Goal: Information Seeking & Learning: Learn about a topic

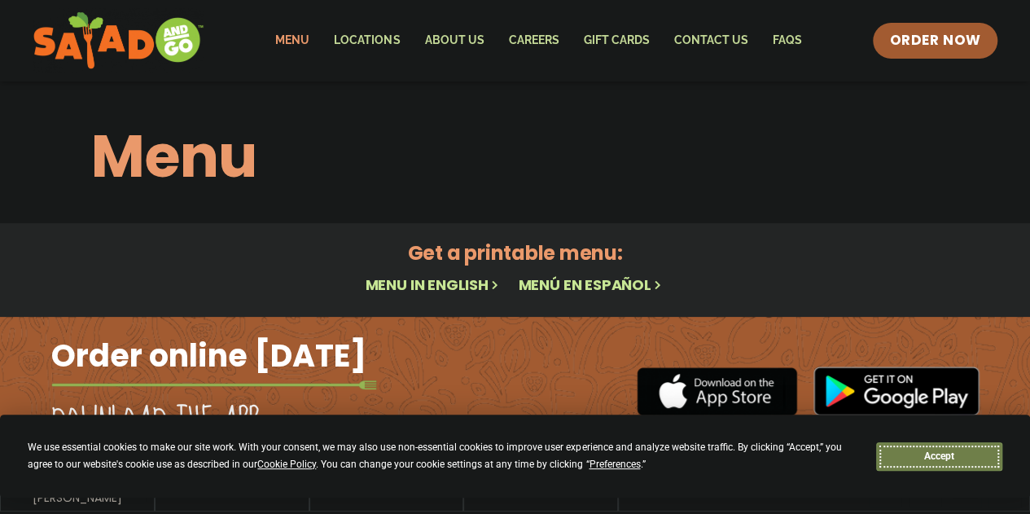
click at [938, 451] on button "Accept" at bounding box center [938, 456] width 125 height 29
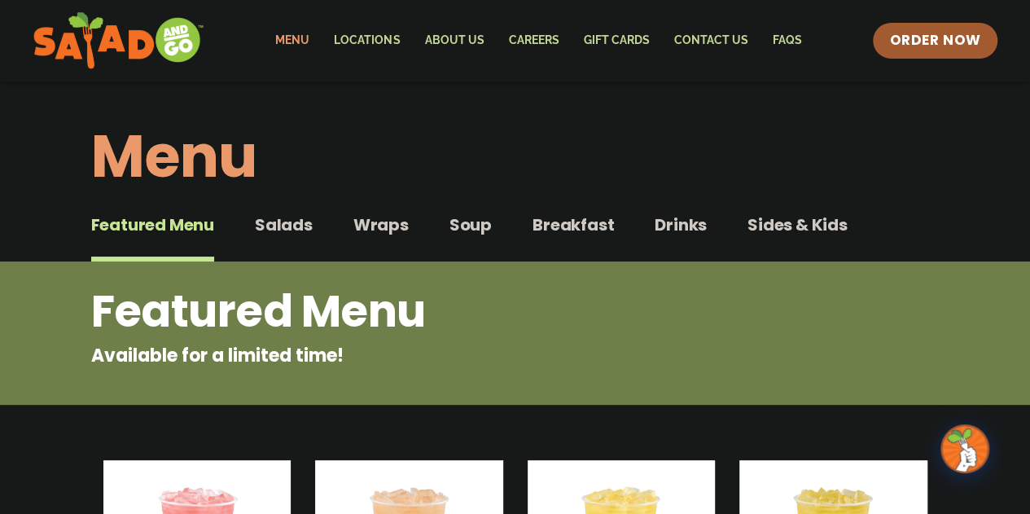
click at [596, 232] on span "Breakfast" at bounding box center [573, 225] width 81 height 24
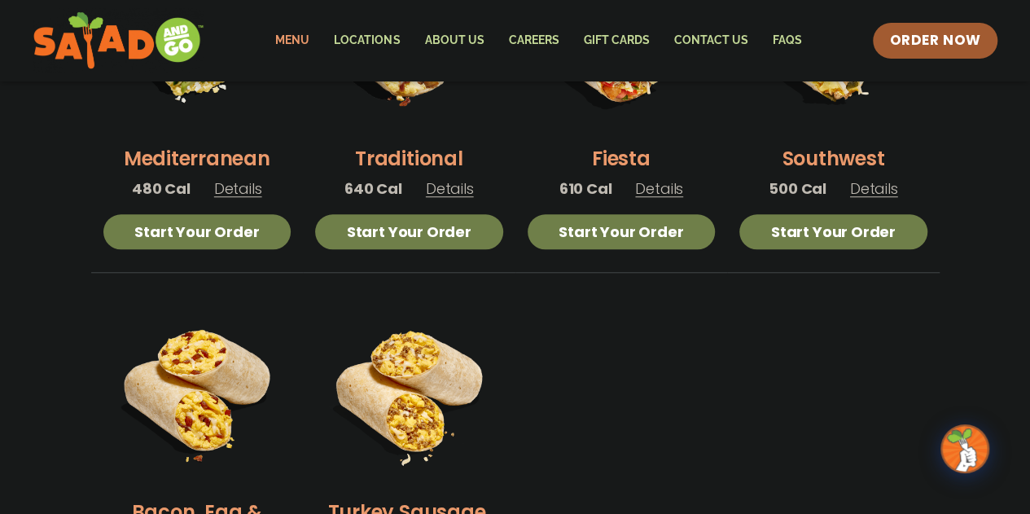
scroll to position [326, 0]
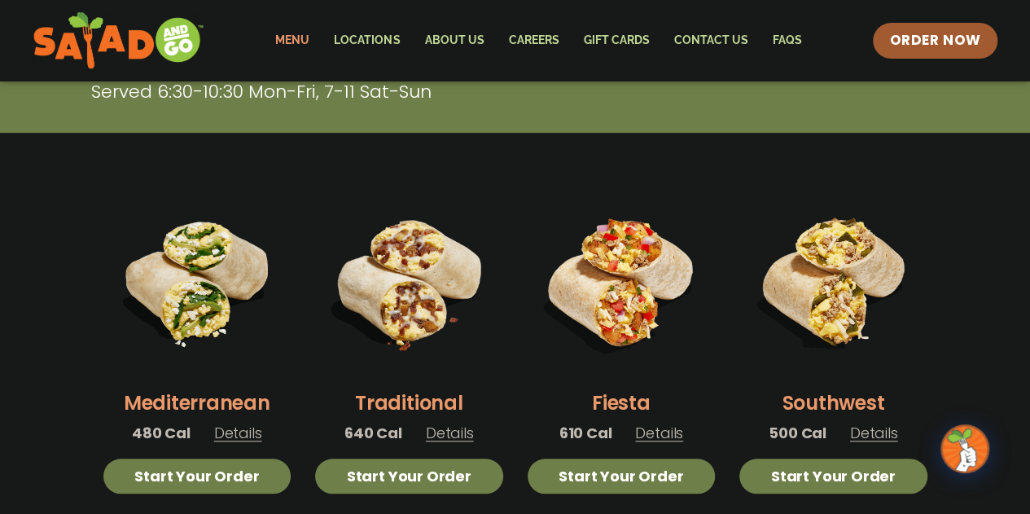
click at [886, 434] on span "Details" at bounding box center [874, 433] width 48 height 20
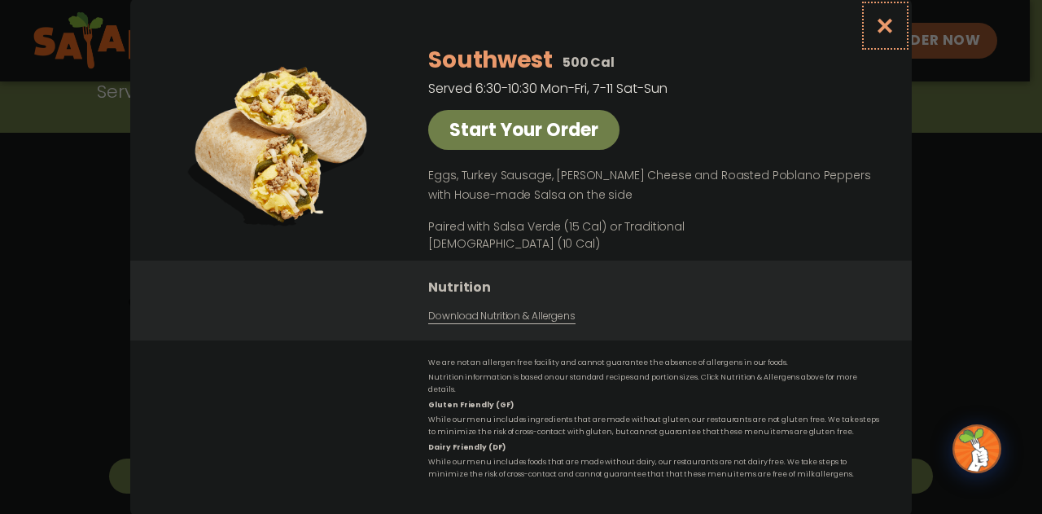
click at [886, 27] on icon "Close modal" at bounding box center [885, 25] width 20 height 17
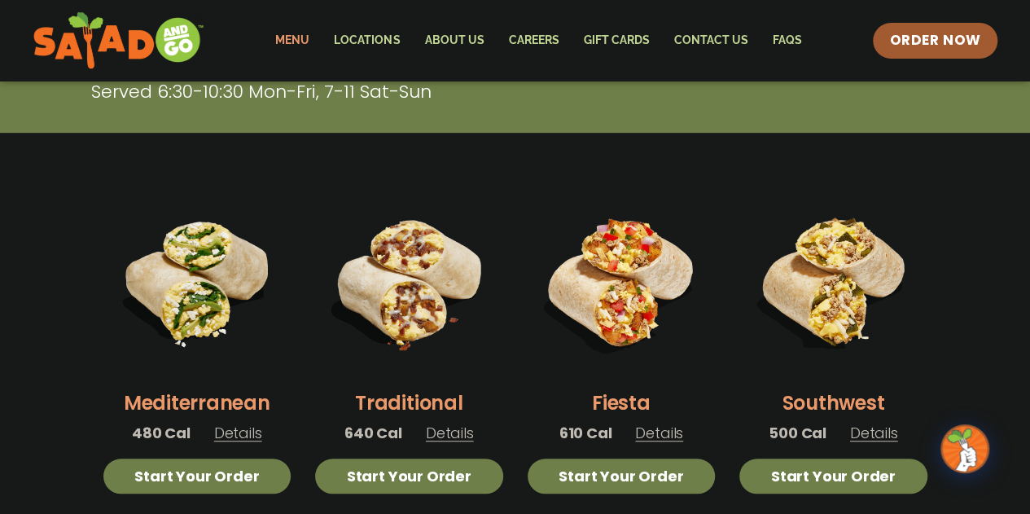
click at [677, 432] on span "Details" at bounding box center [659, 433] width 48 height 20
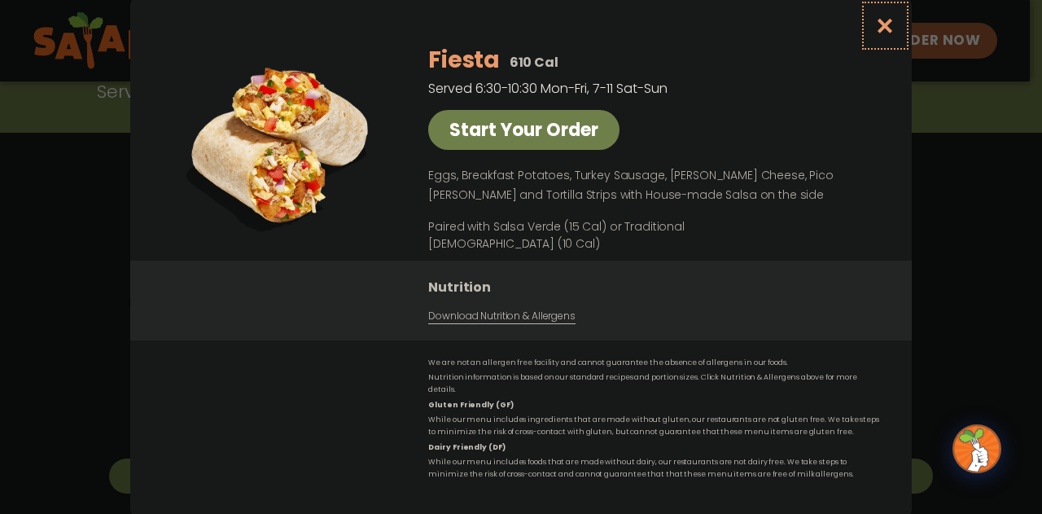
click at [888, 28] on icon "Close modal" at bounding box center [885, 25] width 20 height 17
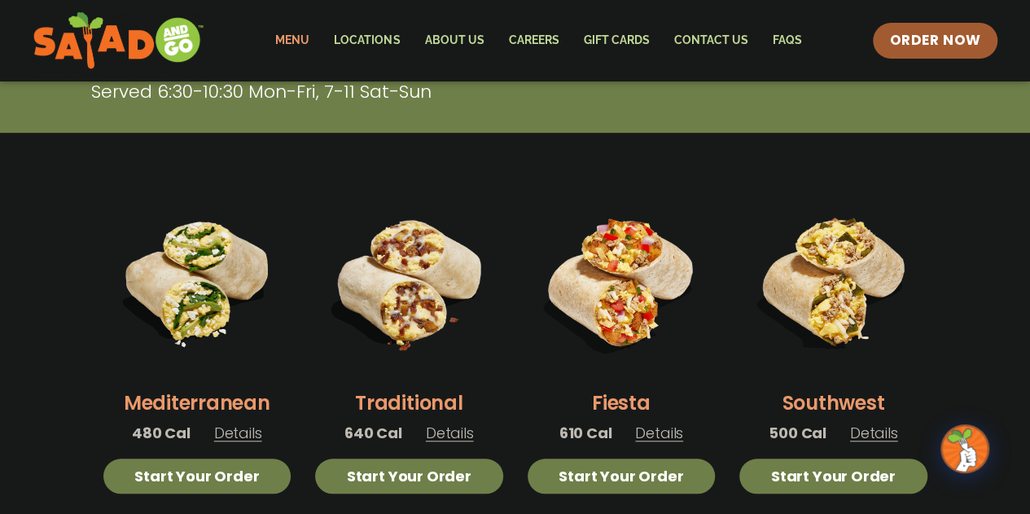
click at [465, 436] on span "Details" at bounding box center [450, 433] width 48 height 20
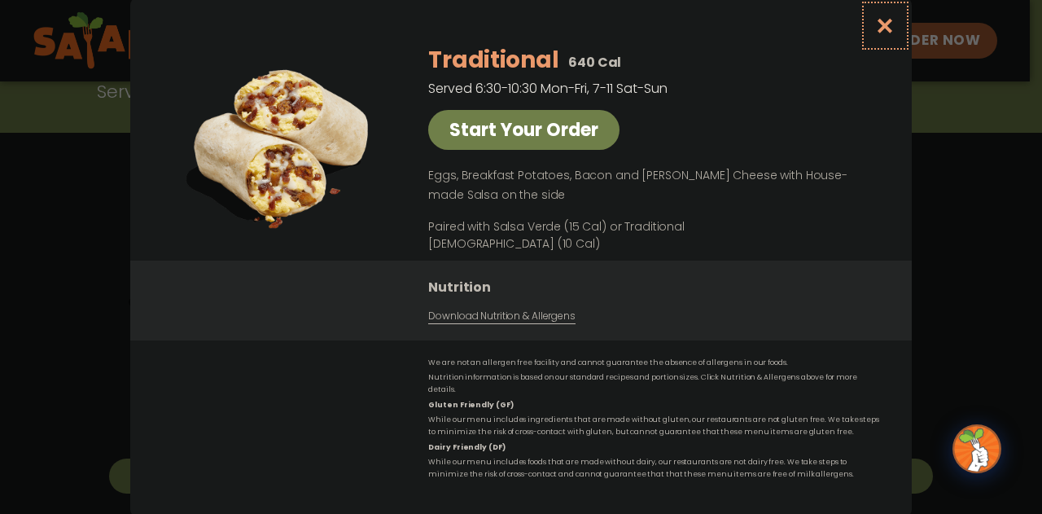
click at [891, 32] on icon "Close modal" at bounding box center [885, 25] width 20 height 17
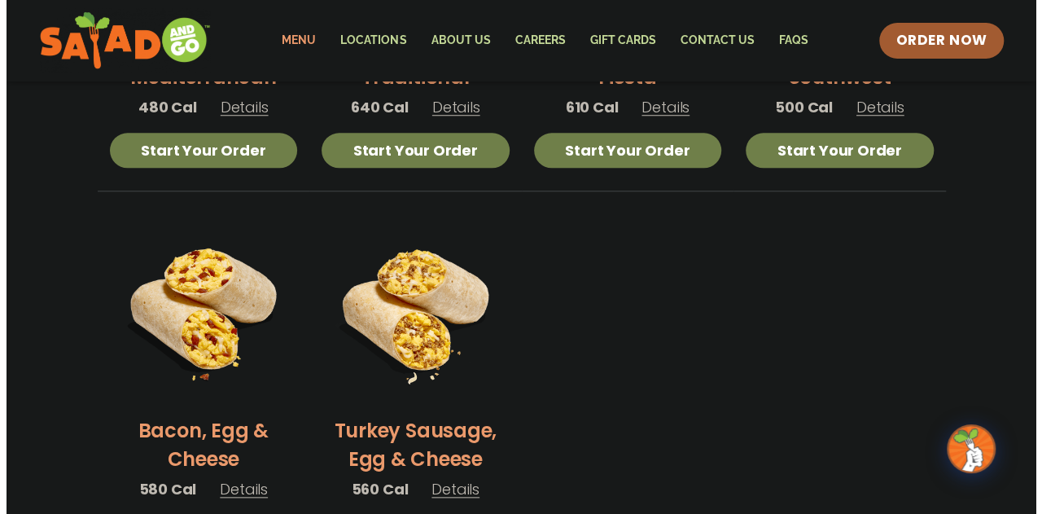
scroll to position [814, 0]
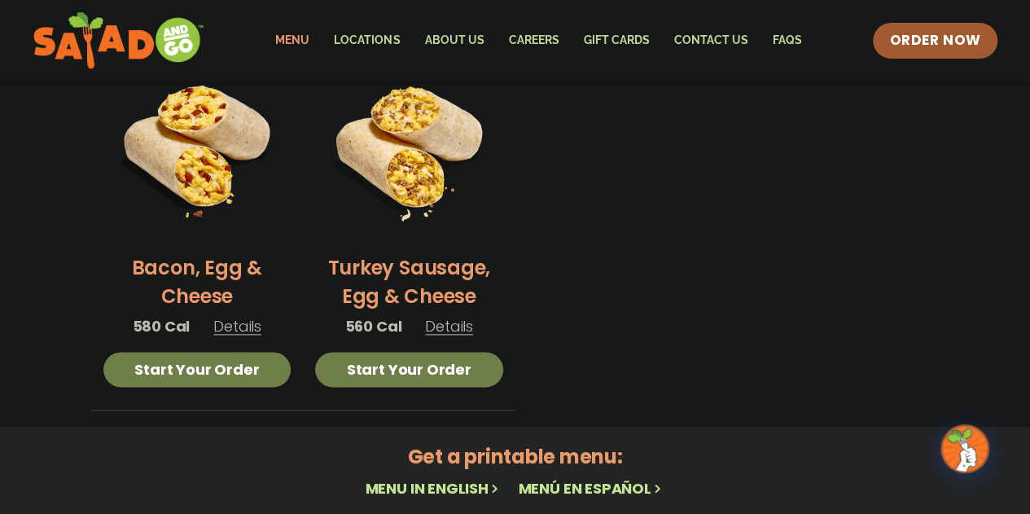
click at [453, 327] on span "Details" at bounding box center [449, 326] width 48 height 20
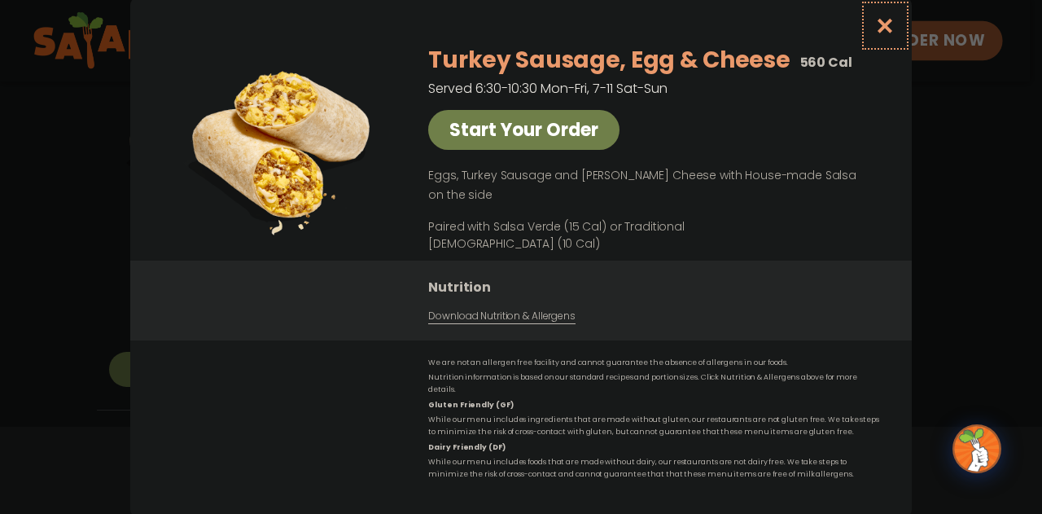
click at [882, 33] on icon "Close modal" at bounding box center [885, 25] width 20 height 17
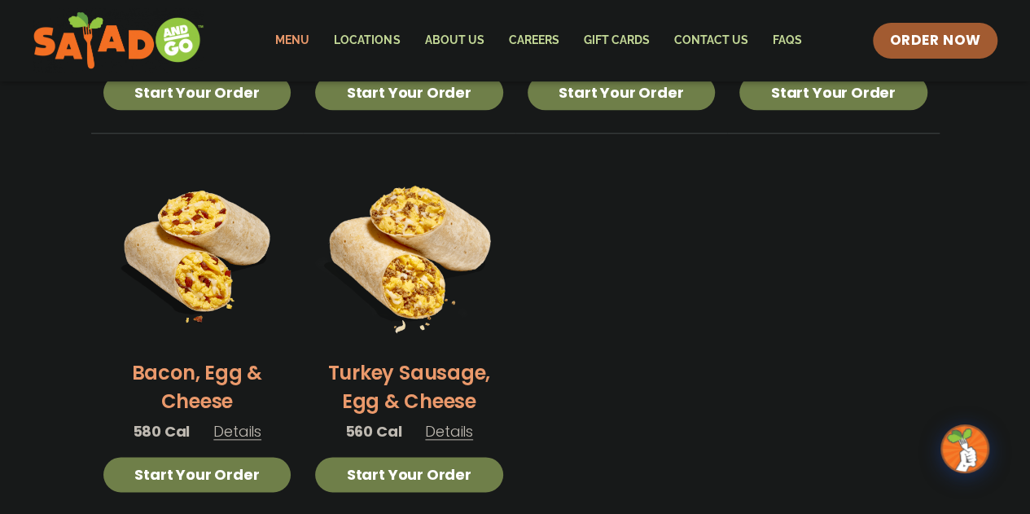
scroll to position [465, 0]
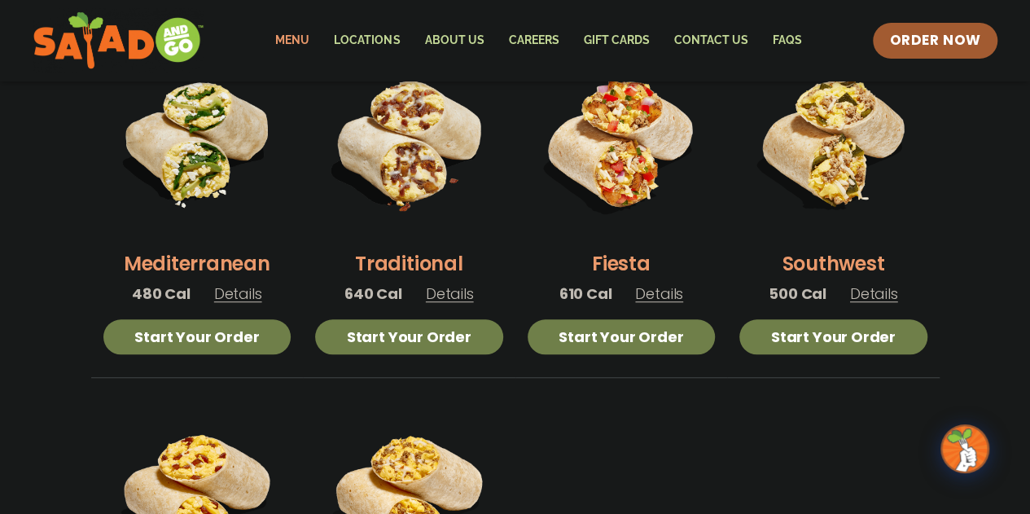
click at [243, 287] on span "Details" at bounding box center [238, 293] width 48 height 20
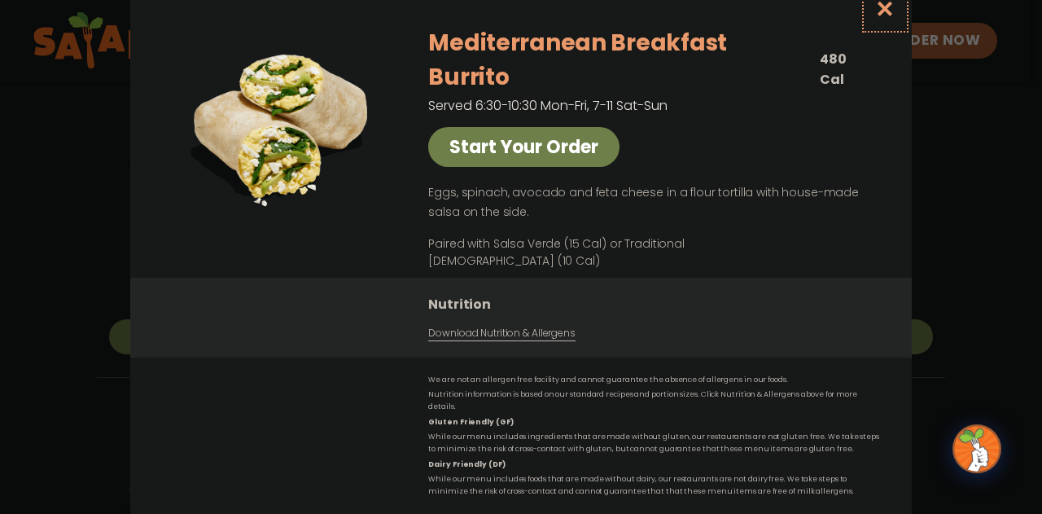
click at [886, 17] on icon "Close modal" at bounding box center [885, 8] width 20 height 17
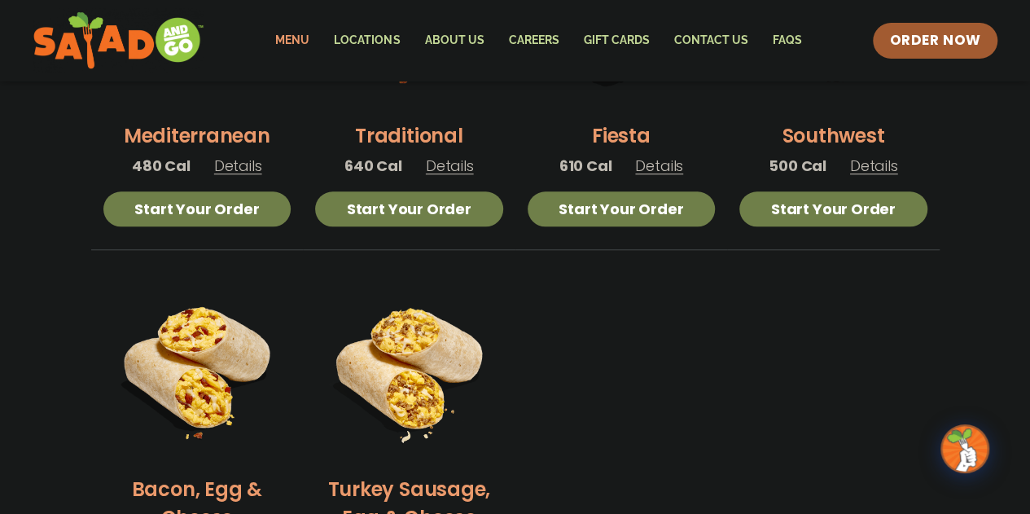
scroll to position [709, 0]
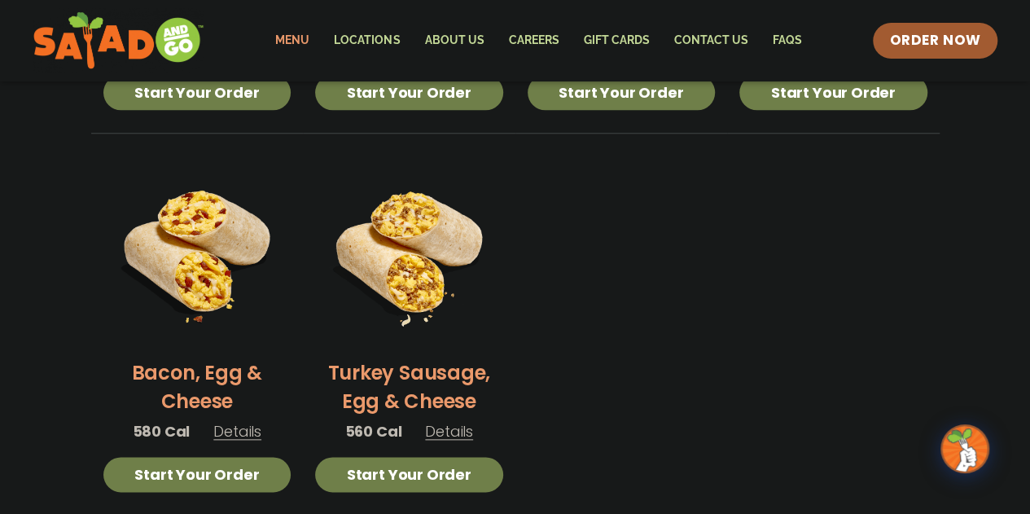
click at [257, 428] on span "Details" at bounding box center [237, 431] width 48 height 20
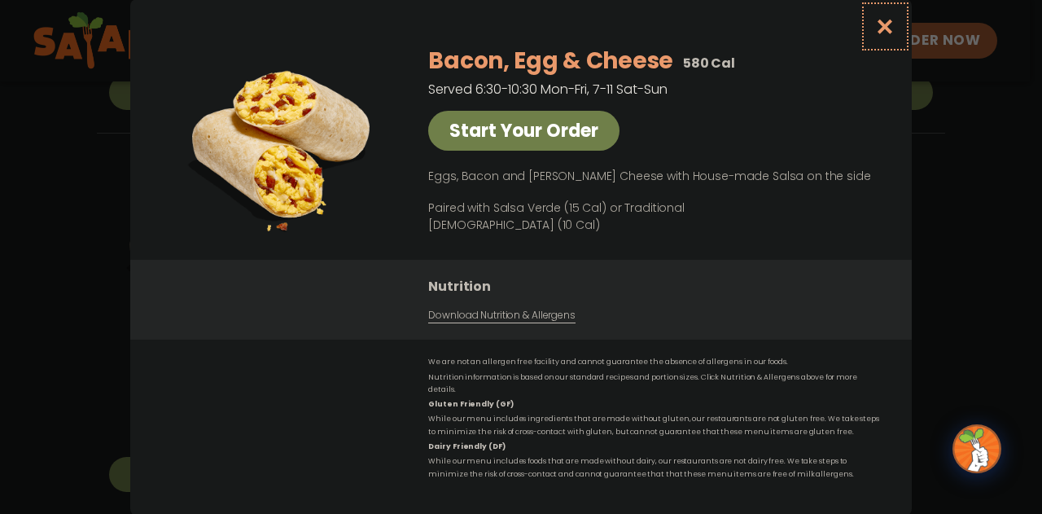
drag, startPoint x: 892, startPoint y: 35, endPoint x: 884, endPoint y: 50, distance: 16.4
click at [892, 35] on icon "Close modal" at bounding box center [885, 26] width 20 height 17
